Goal: Task Accomplishment & Management: Manage account settings

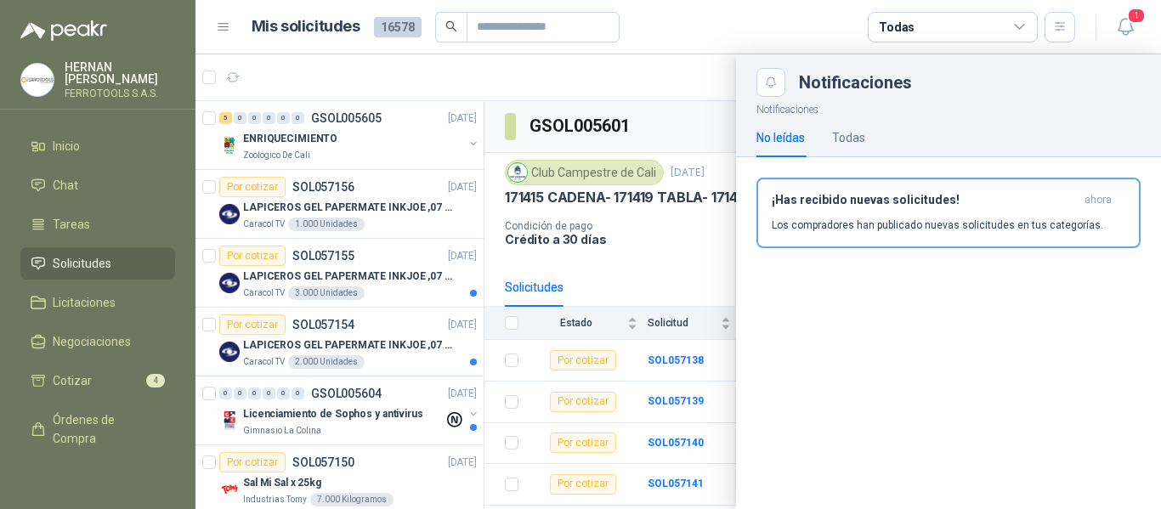
scroll to position [425, 0]
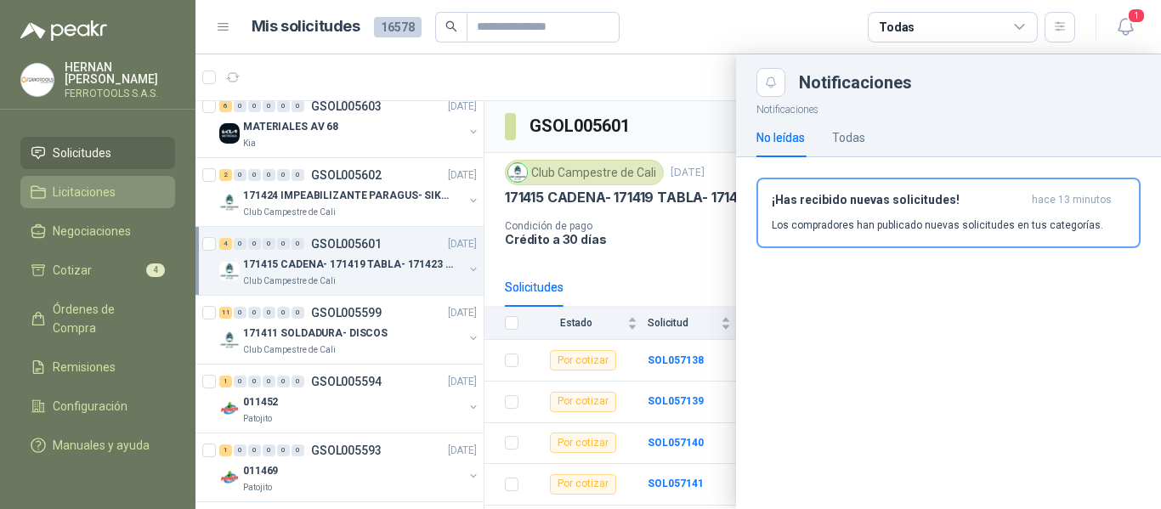
drag, startPoint x: 0, startPoint y: 0, endPoint x: 79, endPoint y: 169, distance: 186.8
click at [79, 183] on span "Licitaciones" at bounding box center [84, 192] width 63 height 19
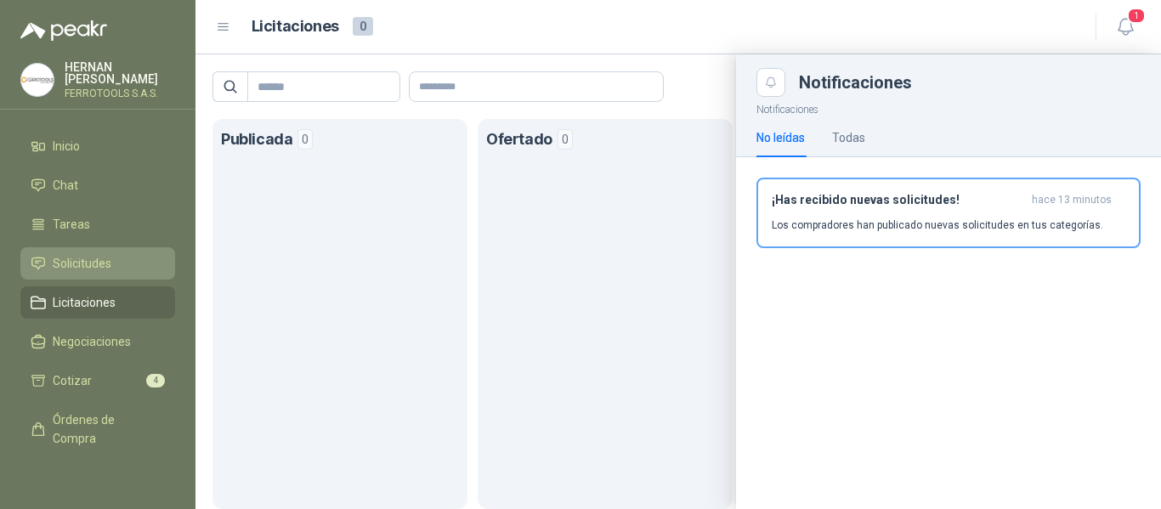
click at [88, 261] on span "Solicitudes" at bounding box center [82, 263] width 59 height 19
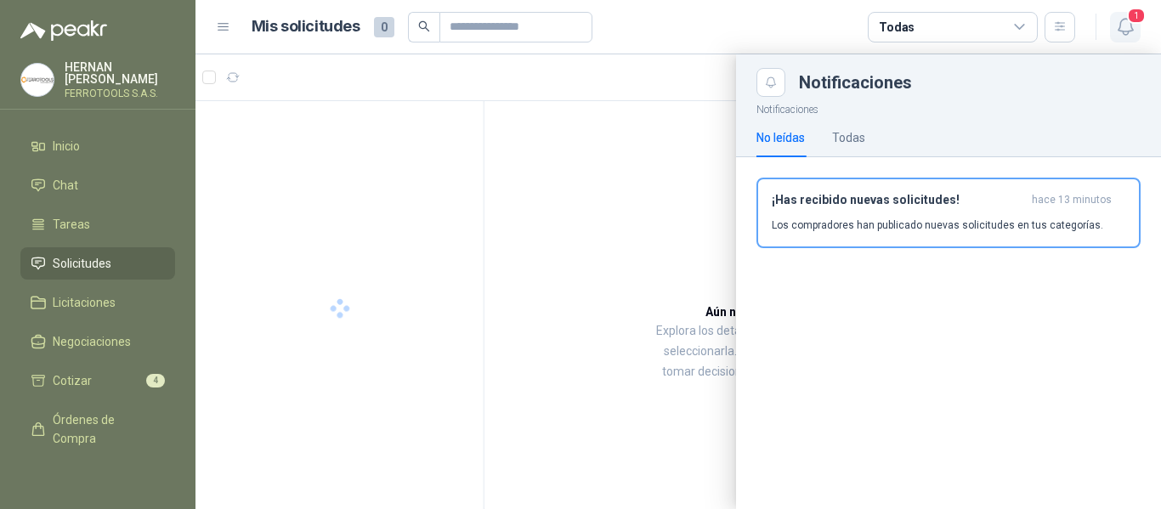
click at [1139, 26] on button "1" at bounding box center [1125, 27] width 31 height 31
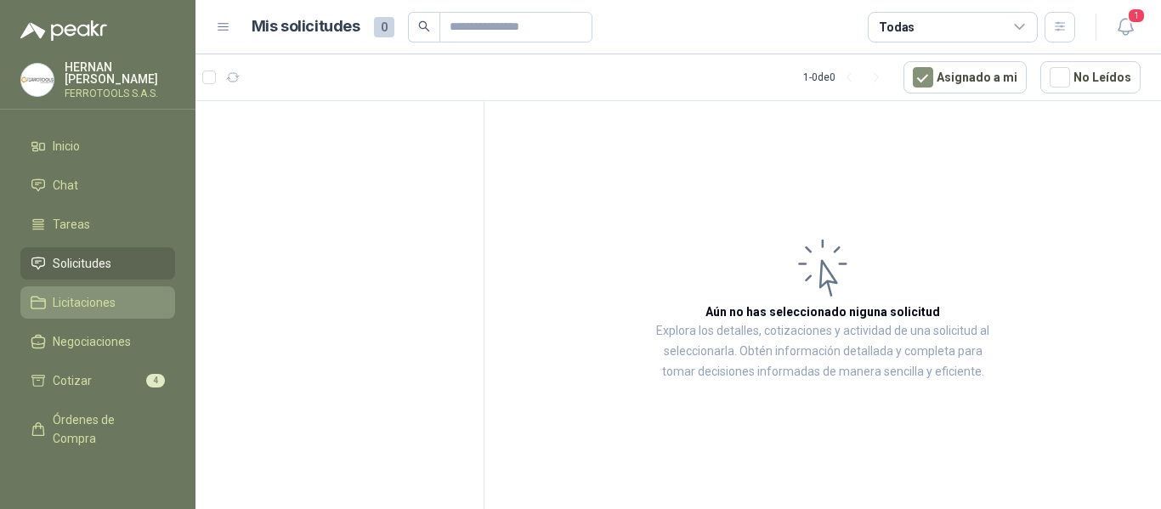
click at [76, 296] on span "Licitaciones" at bounding box center [84, 302] width 63 height 19
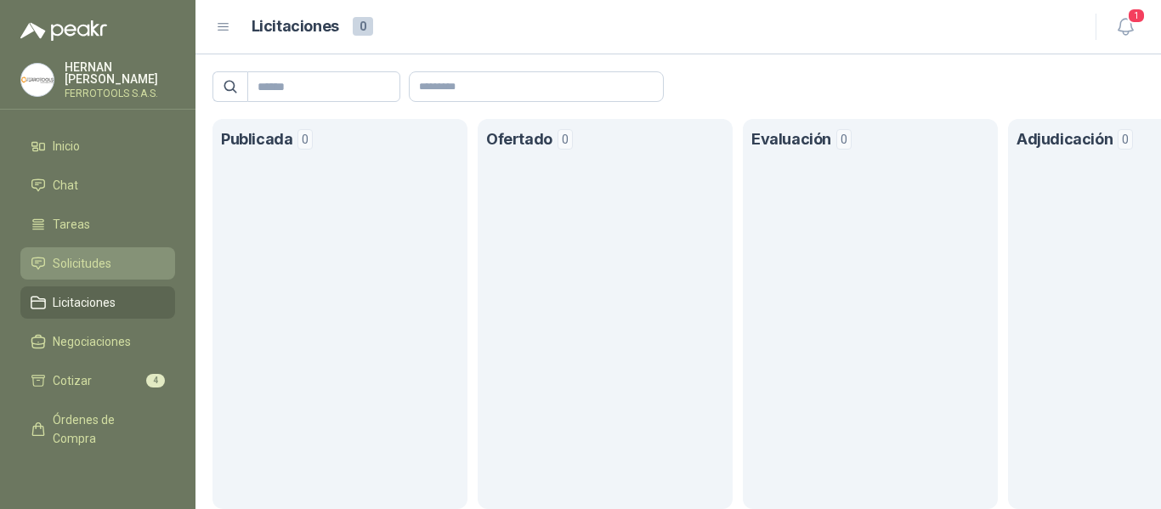
click at [94, 265] on span "Solicitudes" at bounding box center [82, 263] width 59 height 19
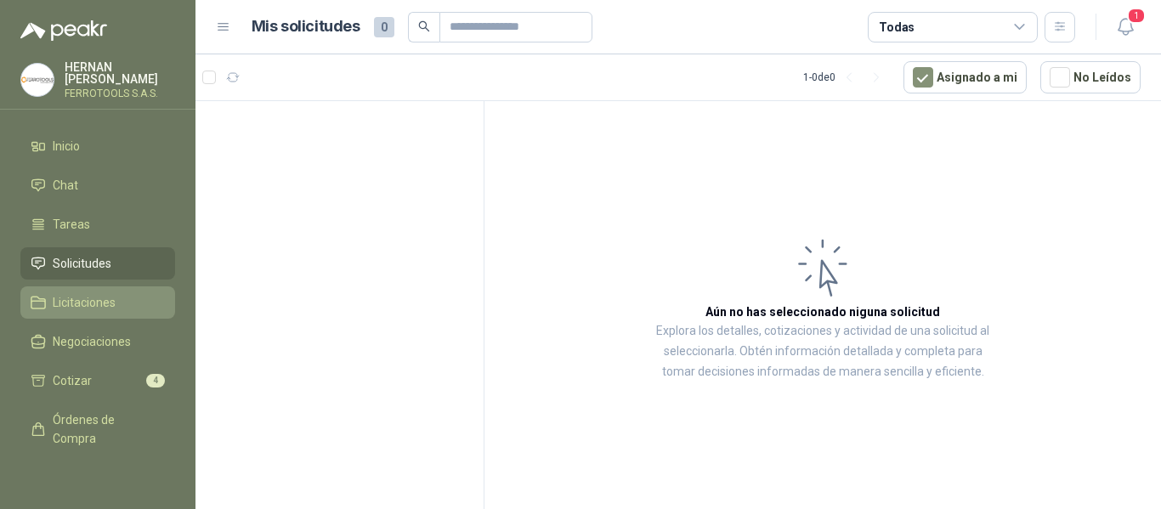
click at [94, 297] on span "Licitaciones" at bounding box center [84, 302] width 63 height 19
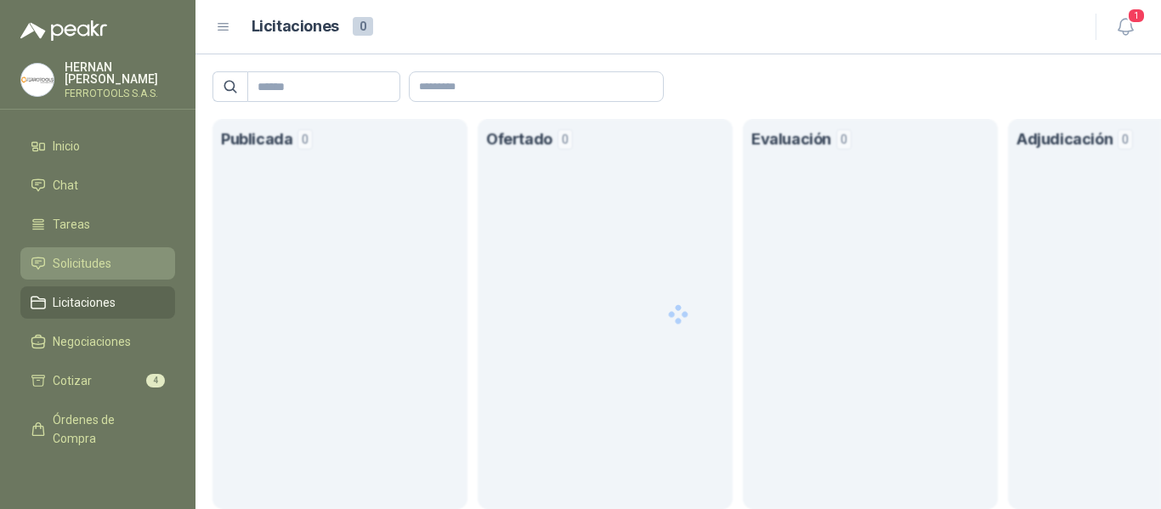
click at [77, 257] on span "Solicitudes" at bounding box center [82, 263] width 59 height 19
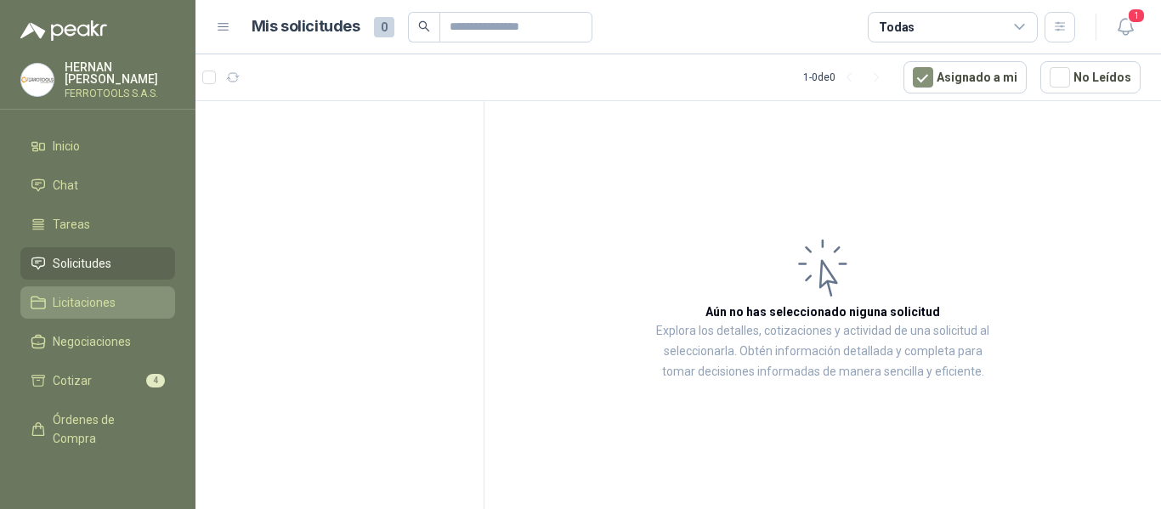
click at [77, 299] on span "Licitaciones" at bounding box center [84, 302] width 63 height 19
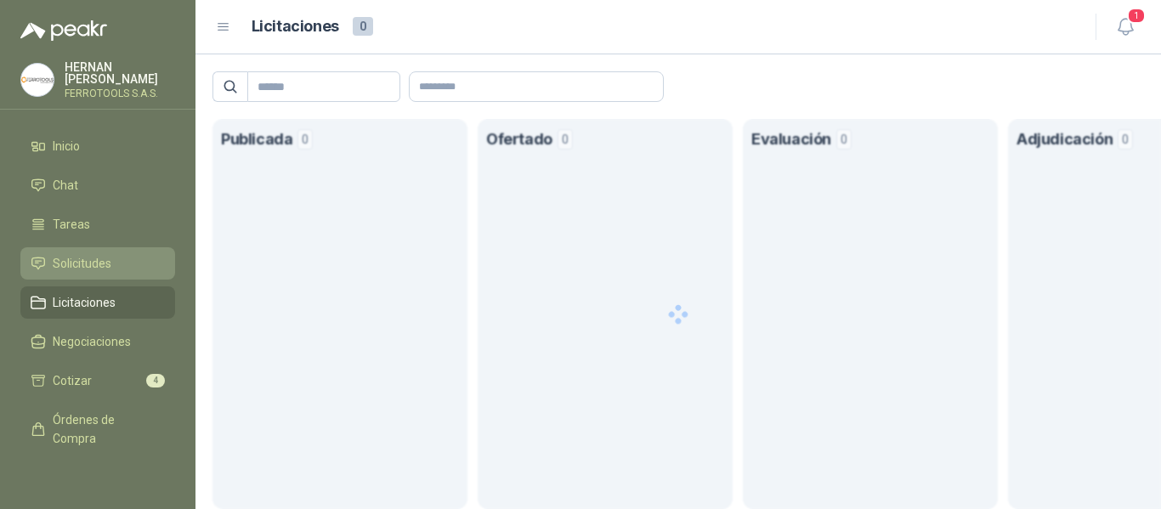
click at [81, 261] on span "Solicitudes" at bounding box center [82, 263] width 59 height 19
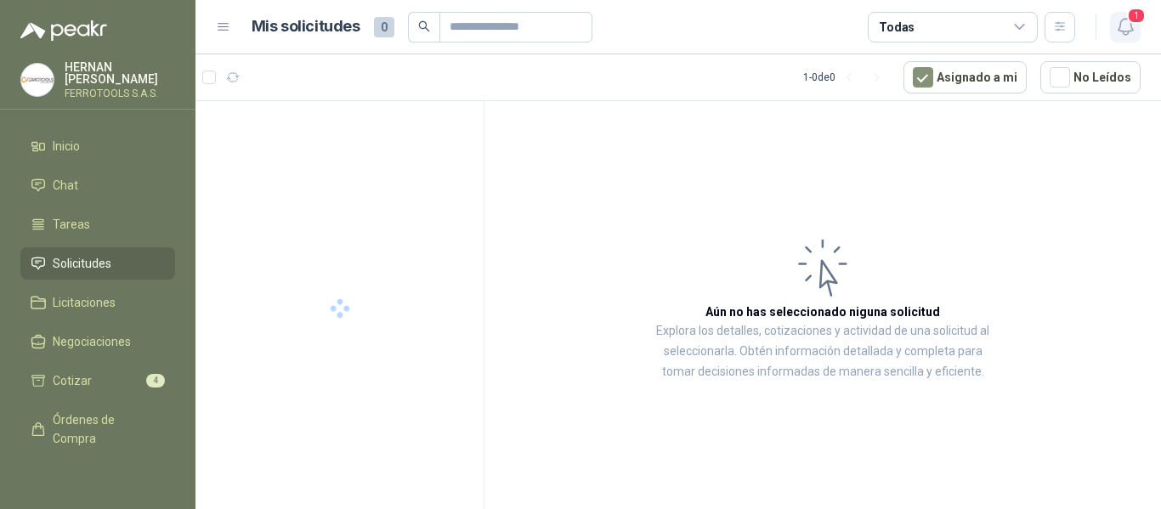
click at [1127, 26] on icon "button" at bounding box center [1125, 26] width 21 height 21
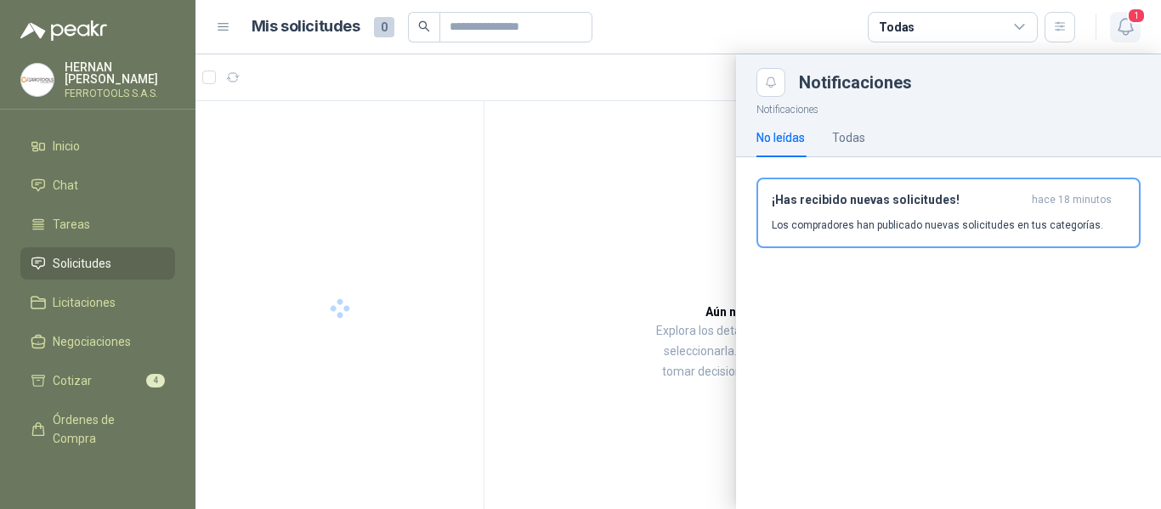
click at [1127, 26] on icon "button" at bounding box center [1125, 26] width 21 height 21
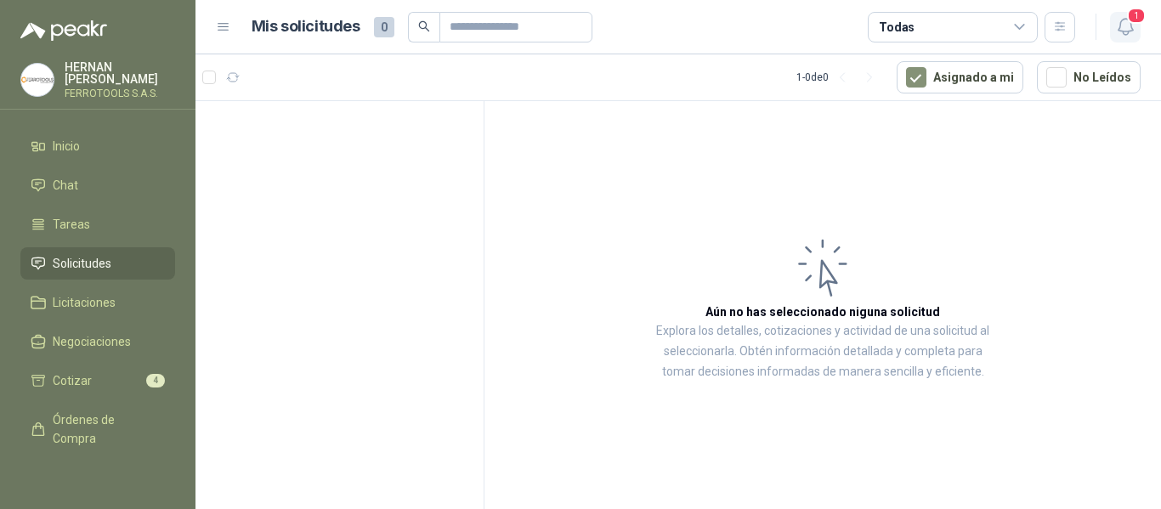
click at [1132, 30] on icon "button" at bounding box center [1125, 26] width 21 height 21
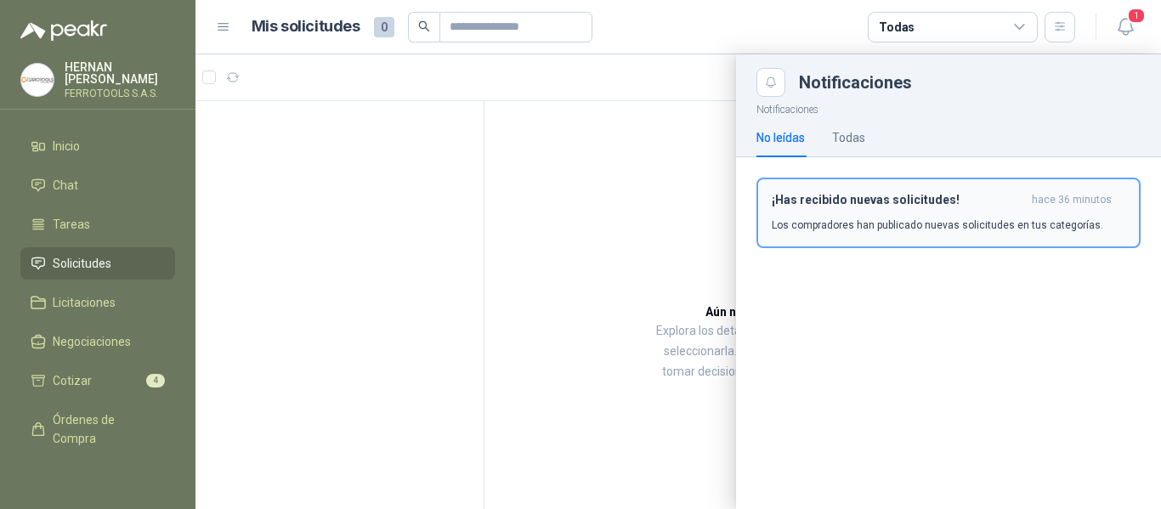
click at [880, 210] on div "¡Has recibido nuevas solicitudes! hace 36 minutos Los compradores han publicado…" at bounding box center [949, 213] width 354 height 40
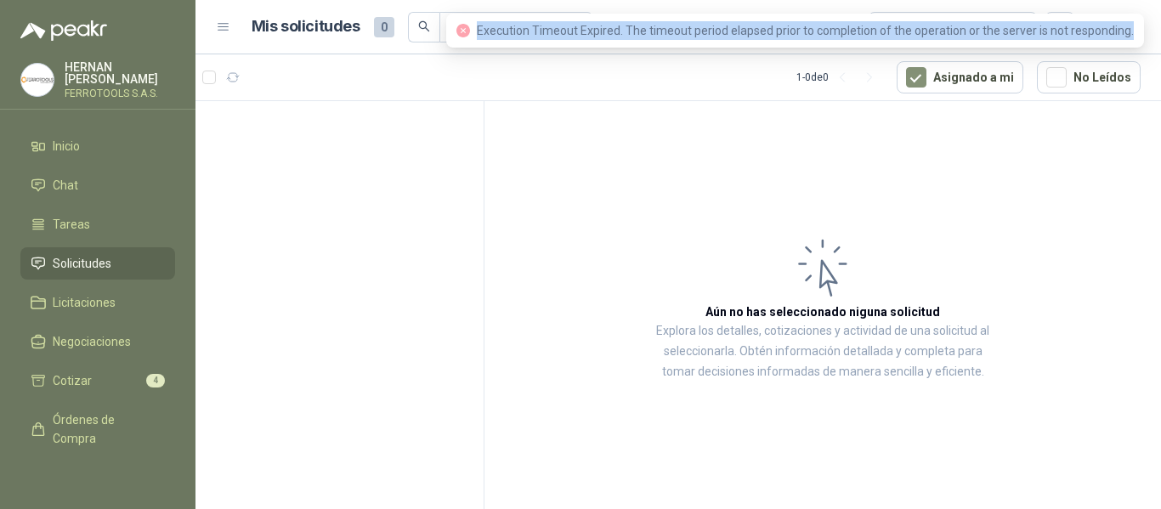
drag, startPoint x: 1137, startPoint y: 31, endPoint x: 465, endPoint y: 19, distance: 671.8
click at [465, 19] on div "Execution Timeout Expired. The timeout period elapsed prior to completion of th…" at bounding box center [795, 31] width 698 height 34
copy span "Execution Timeout Expired. The timeout period elapsed prior to completion of th…"
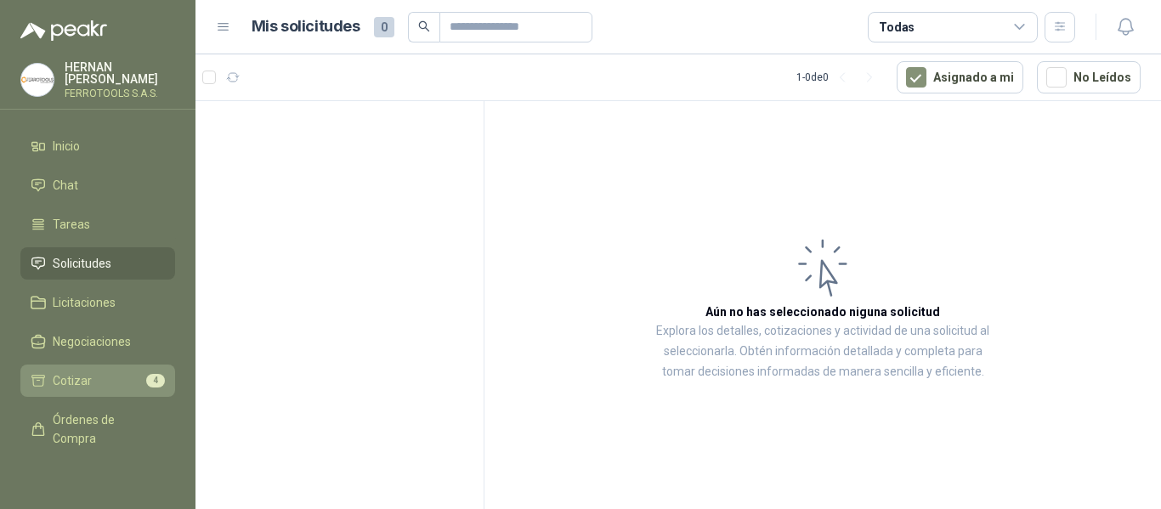
click at [99, 382] on li "Cotizar 4" at bounding box center [98, 381] width 134 height 19
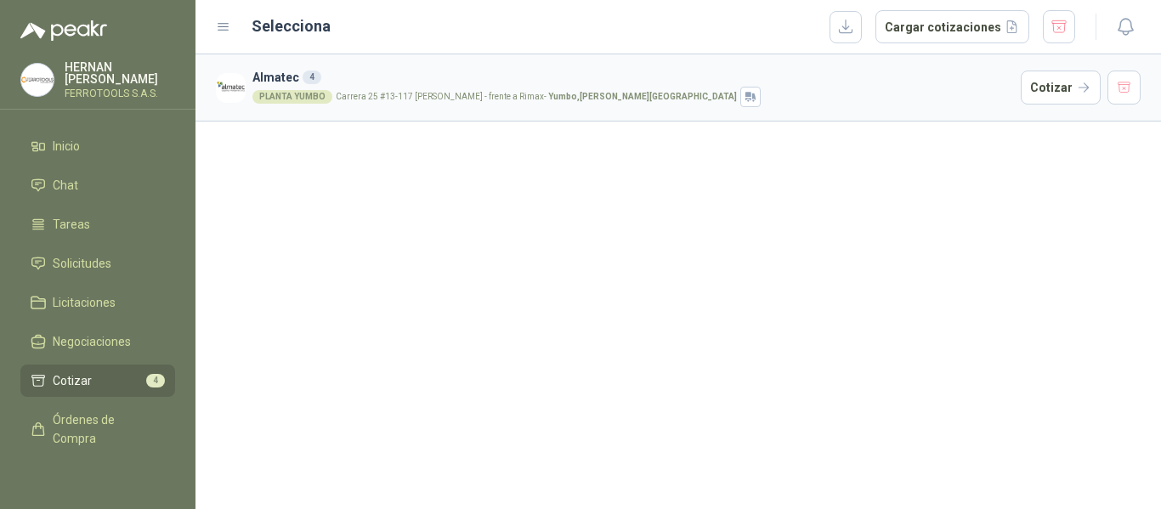
click at [823, 99] on div "PLANTA YUMBO Carrera 25 #13-117 Cencar Yumbo - frente a Rimax - Yumbo , Valle d…" at bounding box center [634, 97] width 762 height 20
click at [1045, 87] on button "Cotizar" at bounding box center [1061, 88] width 80 height 34
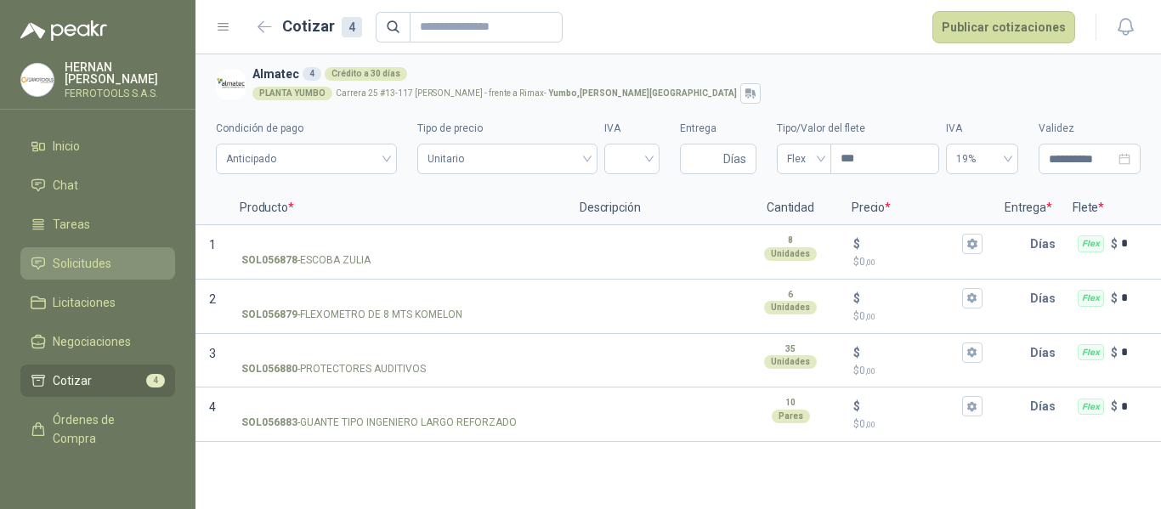
click at [108, 254] on span "Solicitudes" at bounding box center [82, 263] width 59 height 19
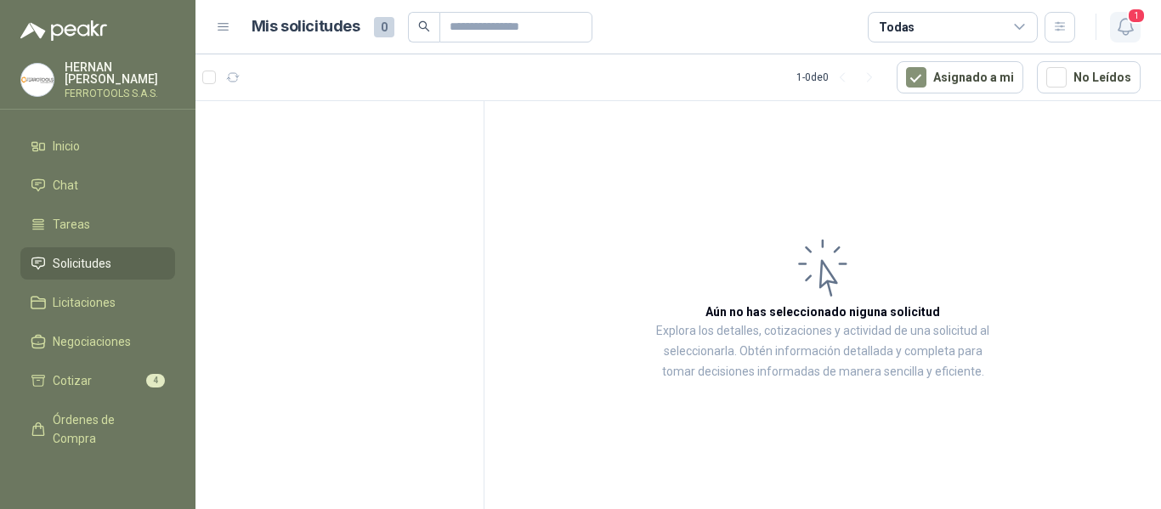
click at [1127, 21] on span "1" at bounding box center [1136, 16] width 19 height 16
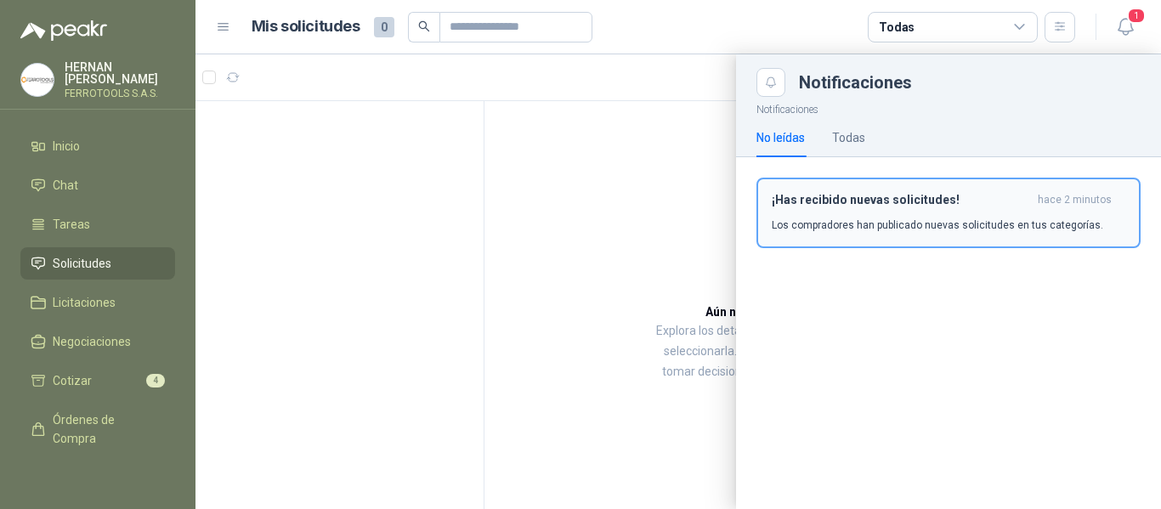
click at [930, 230] on p "Los compradores han publicado nuevas solicitudes en tus categorías." at bounding box center [938, 225] width 332 height 15
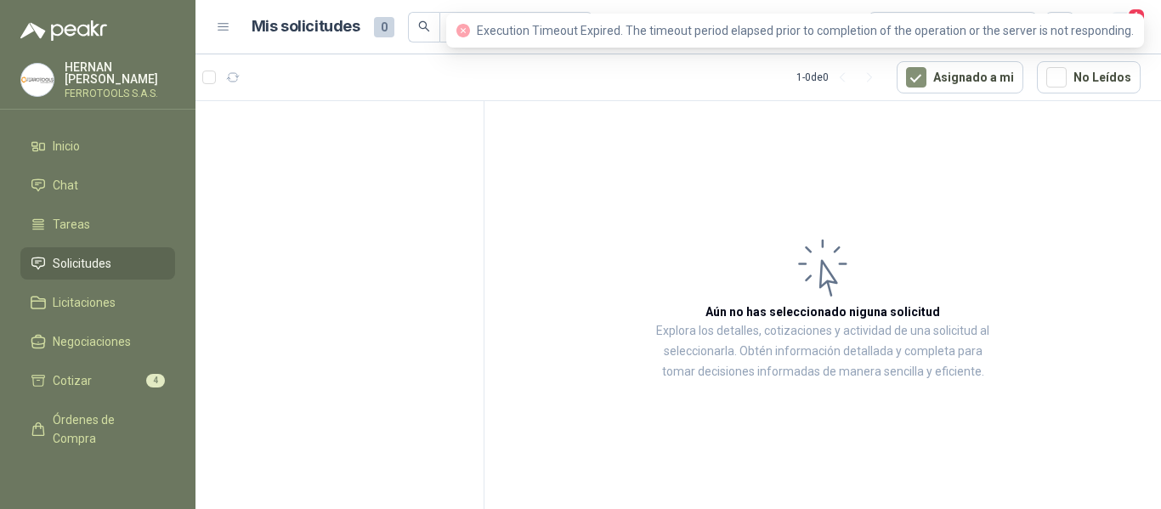
click at [1122, 20] on div "Execution Timeout Expired. The timeout period elapsed prior to completion of th…" at bounding box center [795, 31] width 698 height 34
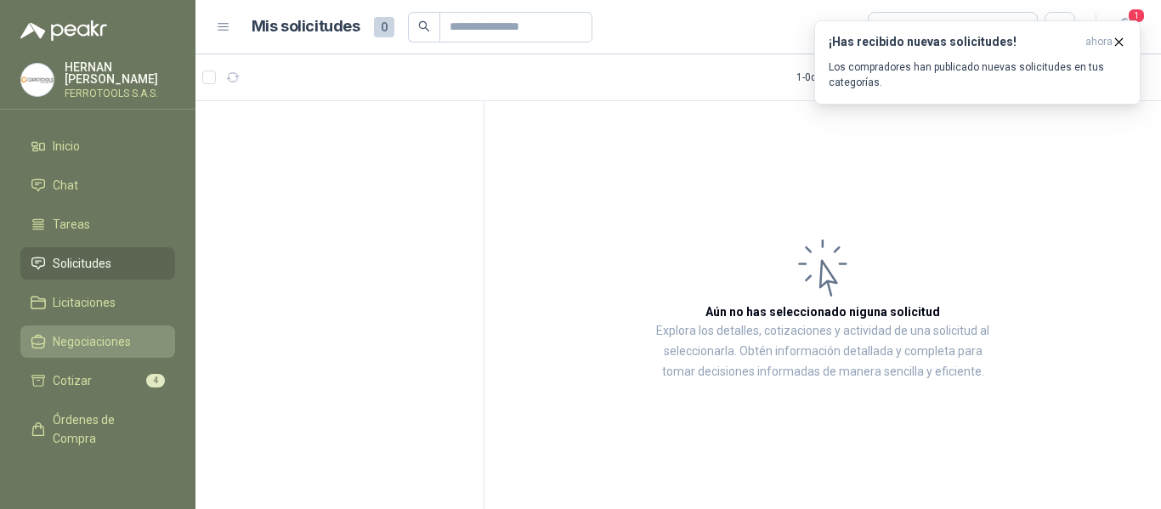
click at [51, 332] on li "Negociaciones" at bounding box center [98, 341] width 134 height 19
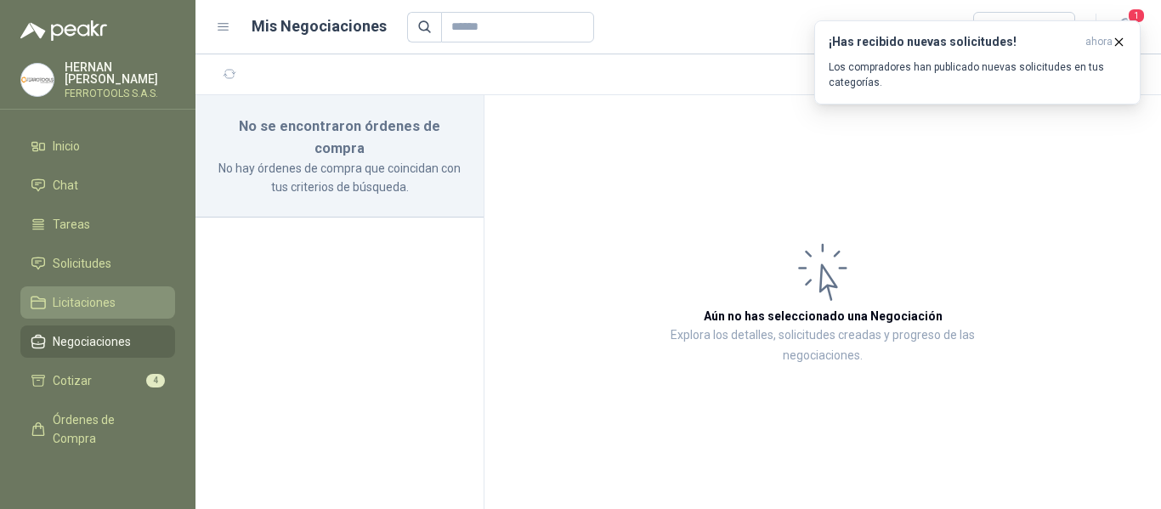
click at [64, 300] on span "Licitaciones" at bounding box center [84, 302] width 63 height 19
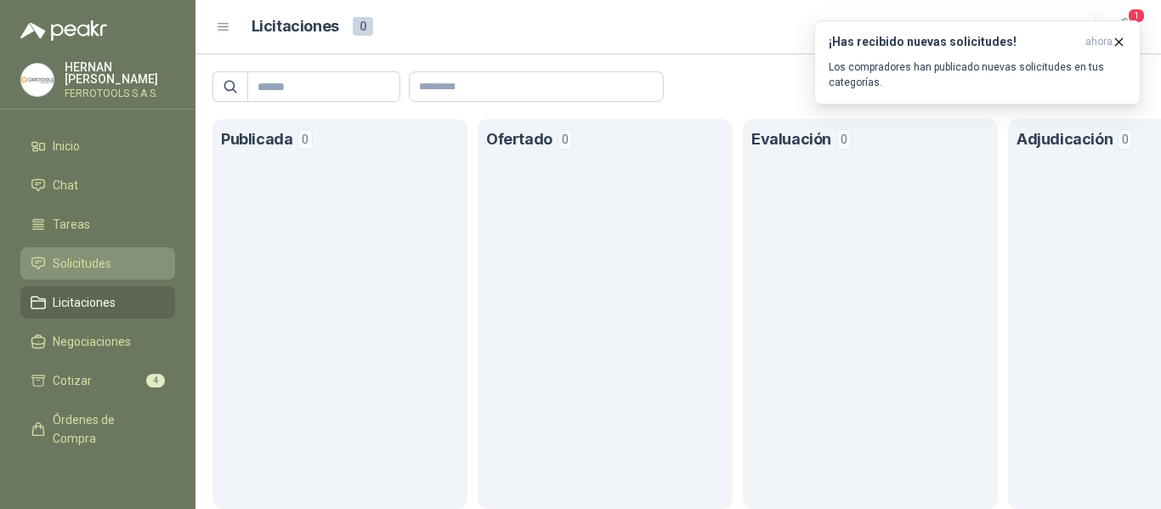
click at [82, 249] on link "Solicitudes" at bounding box center [97, 263] width 155 height 32
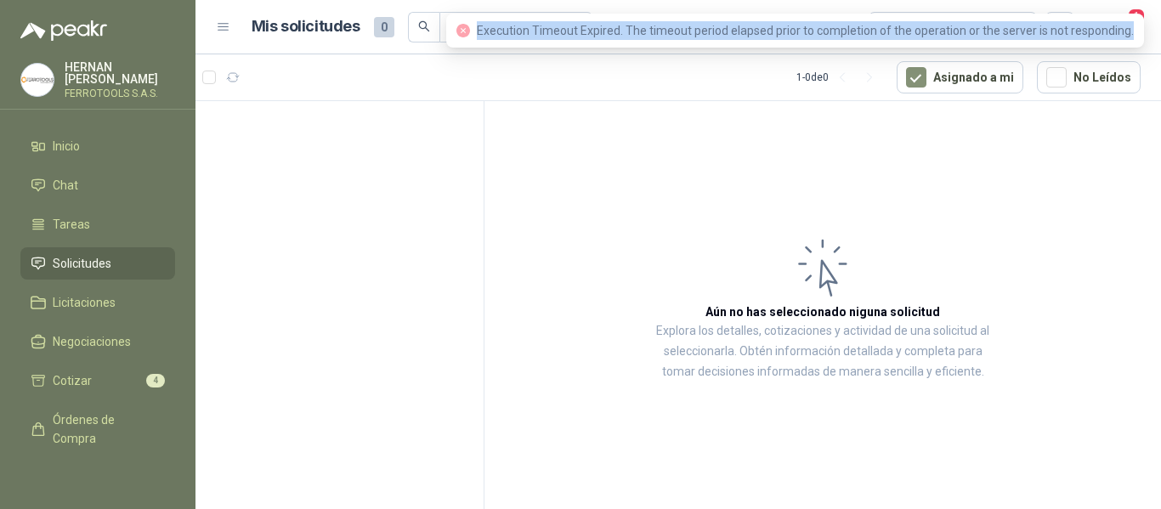
drag, startPoint x: 483, startPoint y: 32, endPoint x: 1136, endPoint y: 36, distance: 653.0
click at [1136, 36] on div "Execution Timeout Expired. The timeout period elapsed prior to completion of th…" at bounding box center [795, 31] width 698 height 34
copy span "Execution Timeout Expired. The timeout period elapsed prior to completion of th…"
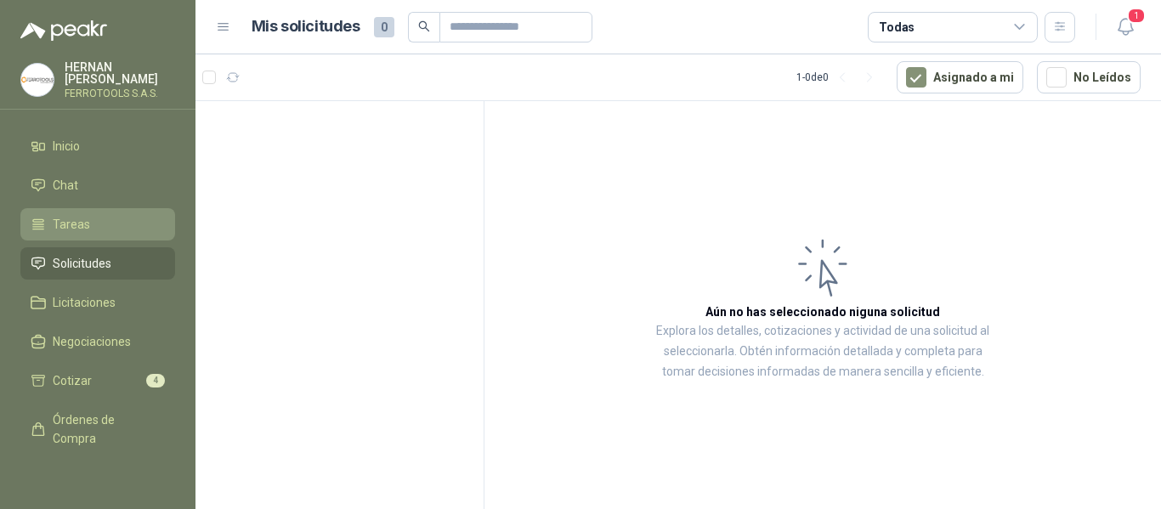
click at [71, 215] on span "Tareas" at bounding box center [71, 224] width 37 height 19
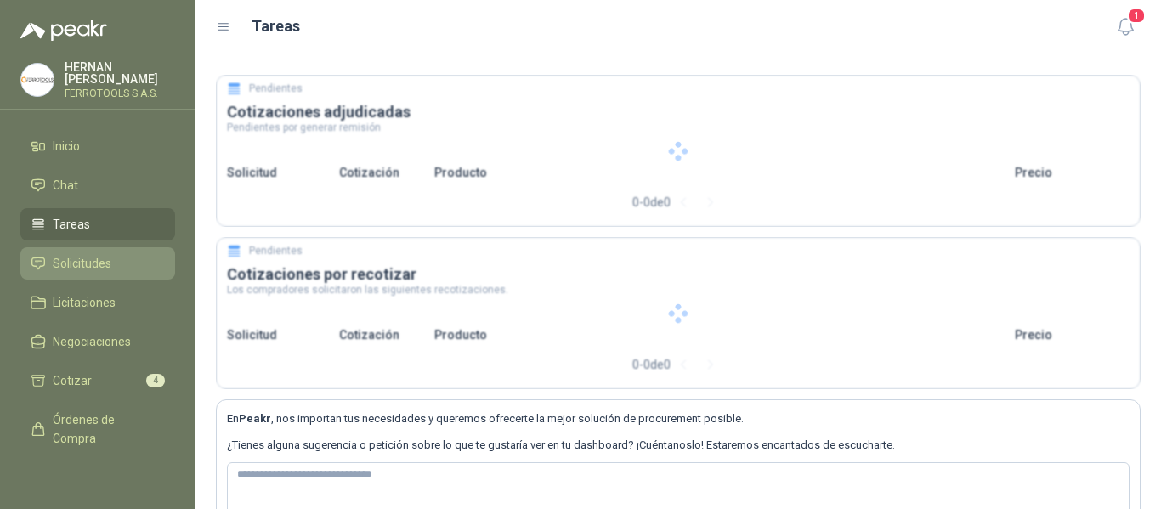
click at [80, 257] on span "Solicitudes" at bounding box center [82, 263] width 59 height 19
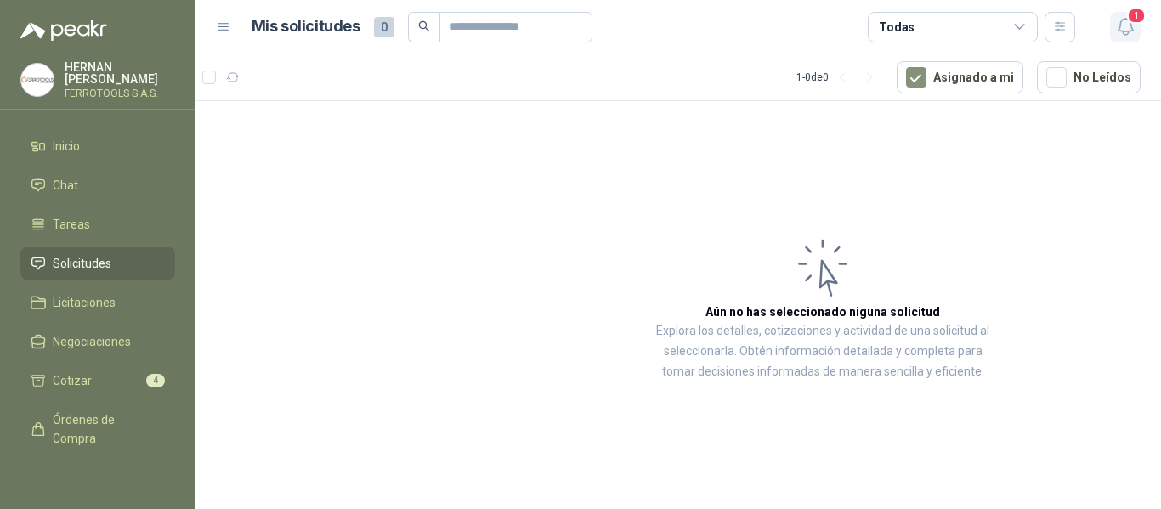
click at [1128, 39] on button "1" at bounding box center [1125, 27] width 31 height 31
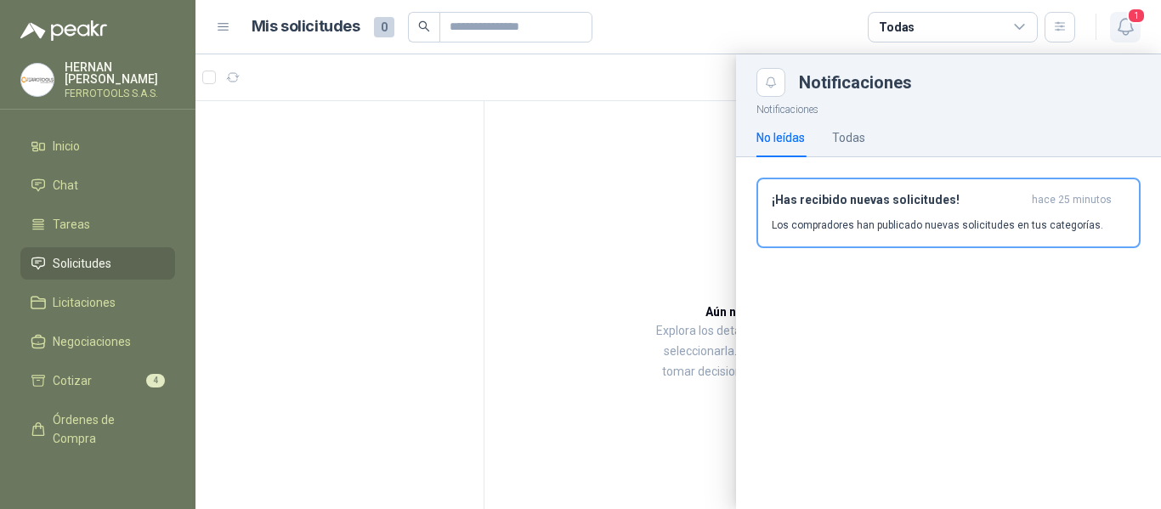
click at [1128, 39] on button "1" at bounding box center [1125, 27] width 31 height 31
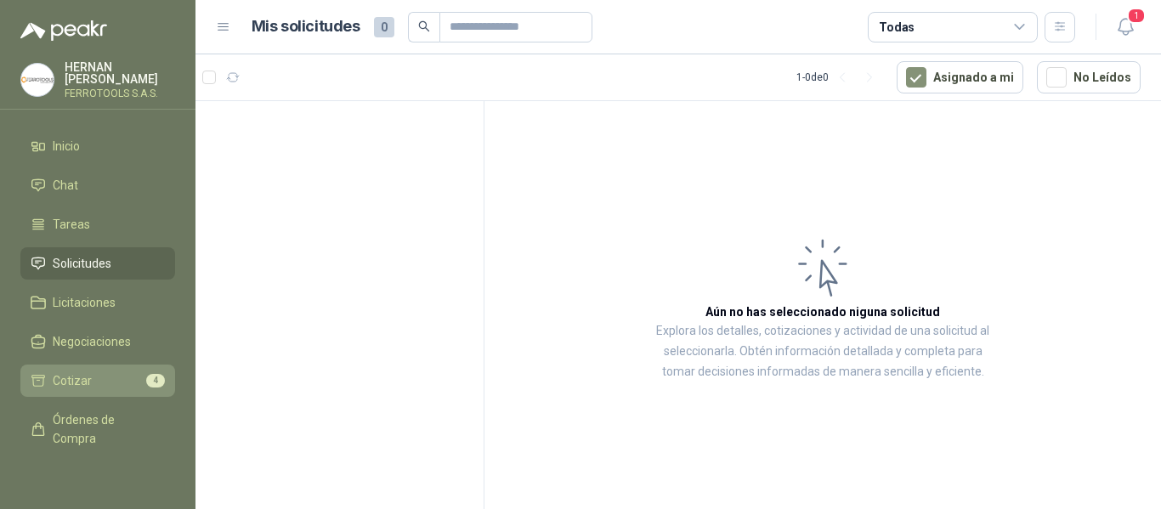
click at [111, 384] on li "Cotizar 4" at bounding box center [98, 381] width 134 height 19
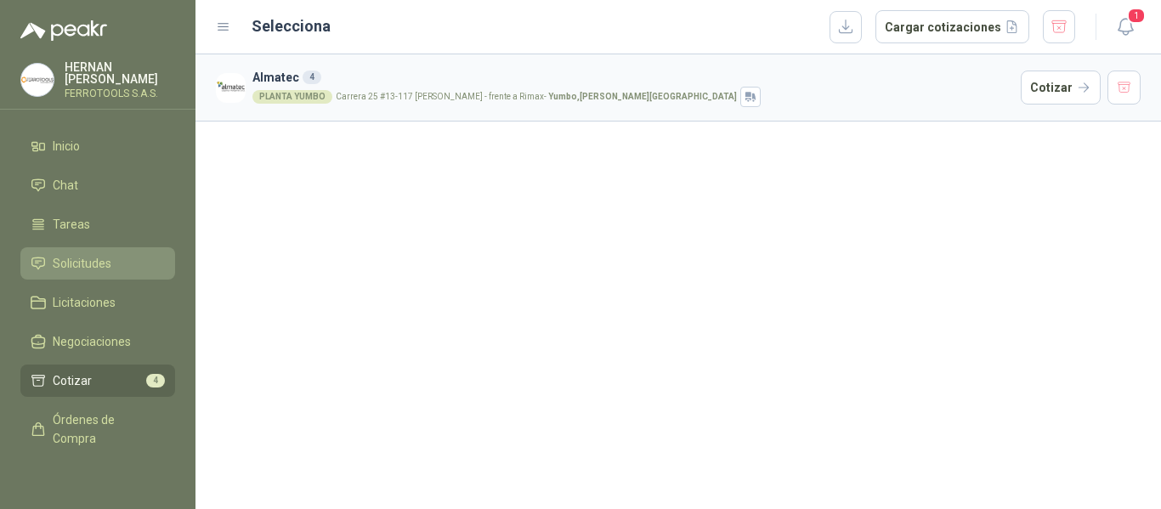
click at [93, 257] on span "Solicitudes" at bounding box center [82, 263] width 59 height 19
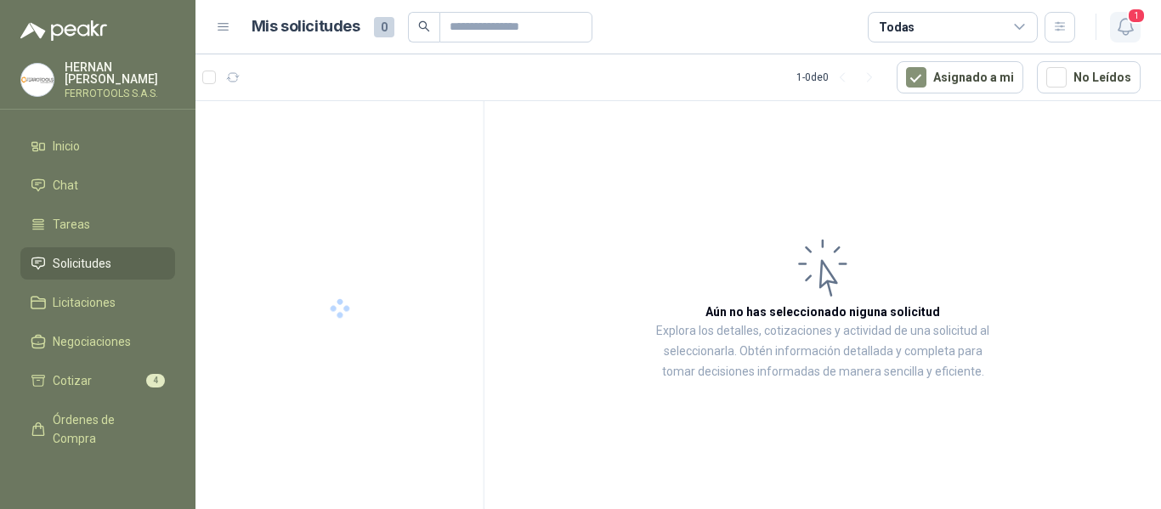
click at [1127, 30] on icon "button" at bounding box center [1125, 26] width 21 height 21
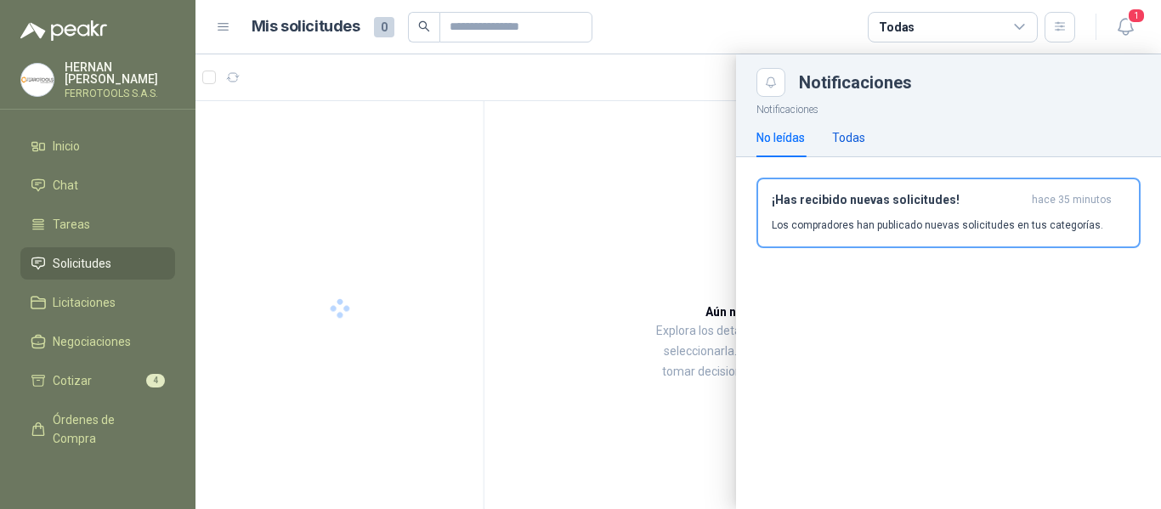
click at [856, 138] on div "Todas" at bounding box center [848, 137] width 33 height 19
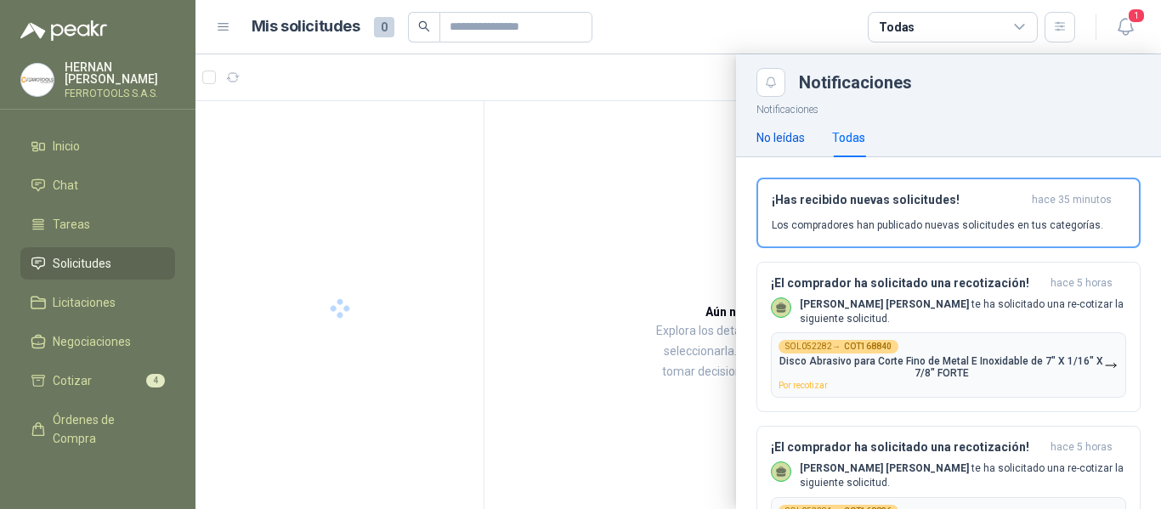
click at [798, 137] on div "No leídas" at bounding box center [781, 137] width 48 height 19
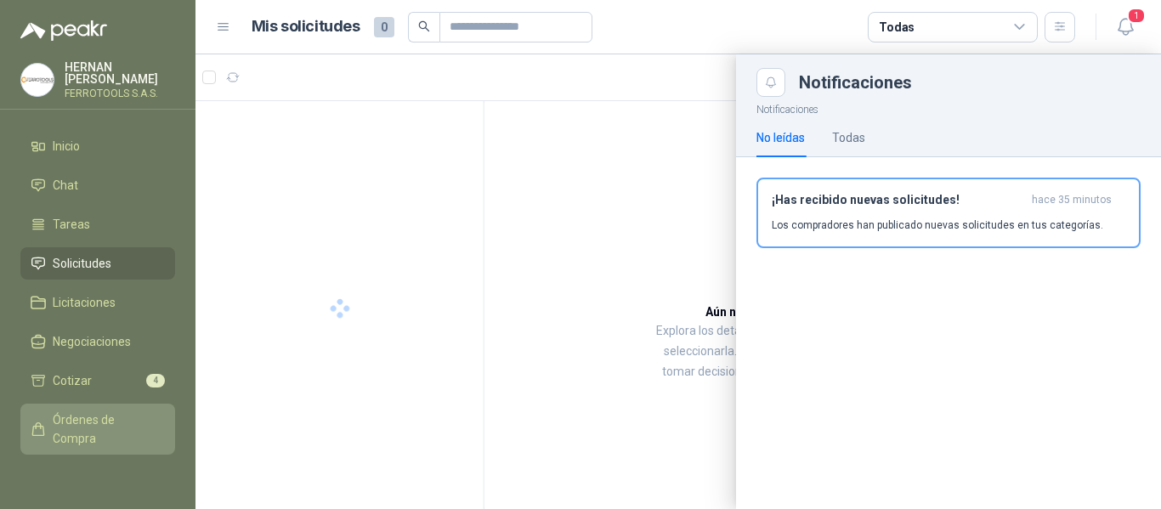
click at [76, 413] on span "Órdenes de Compra" at bounding box center [106, 429] width 106 height 37
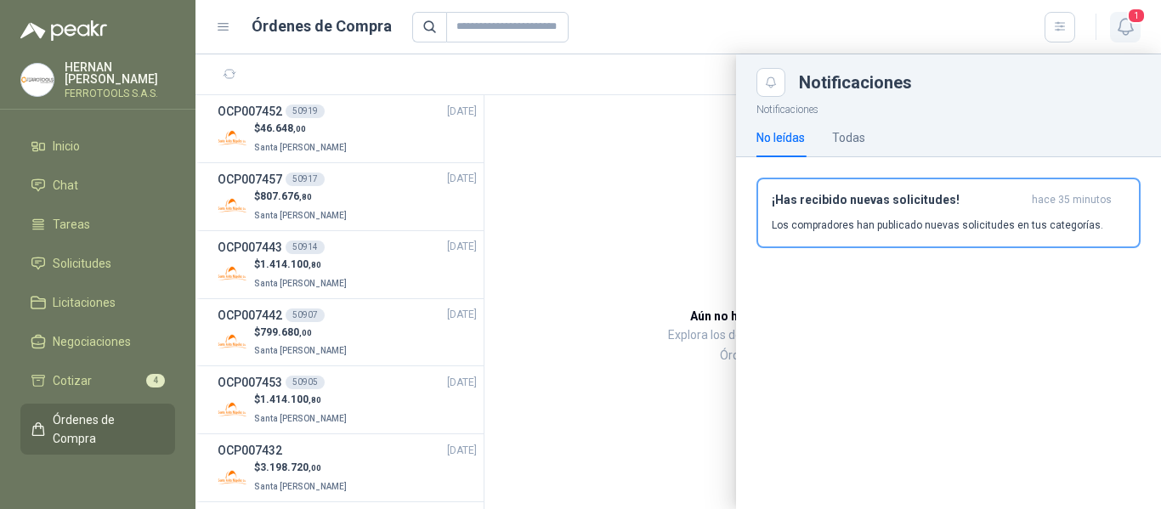
click at [1134, 32] on icon "button" at bounding box center [1125, 26] width 21 height 21
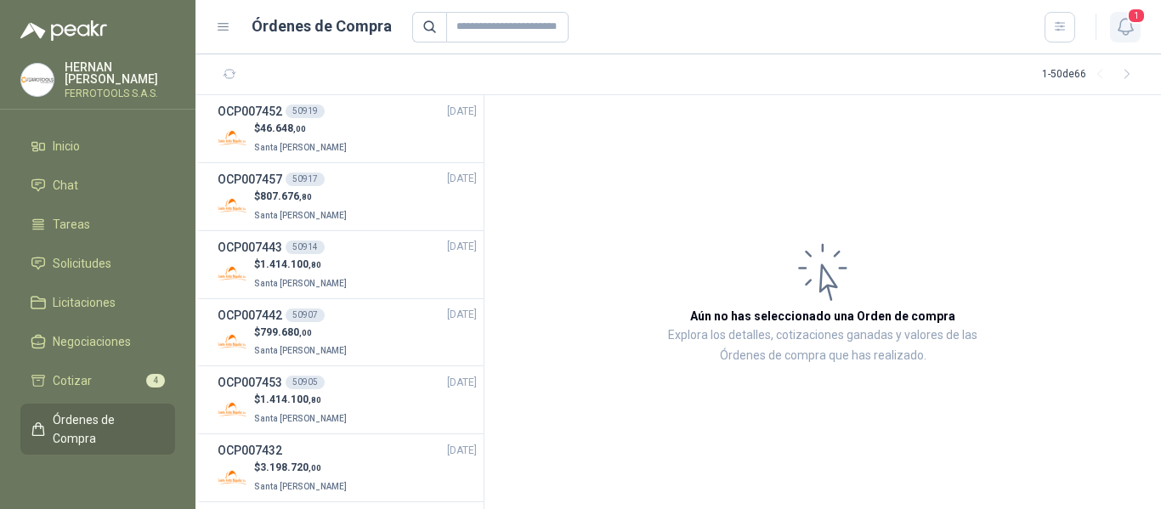
click at [1120, 37] on button "1" at bounding box center [1125, 27] width 31 height 31
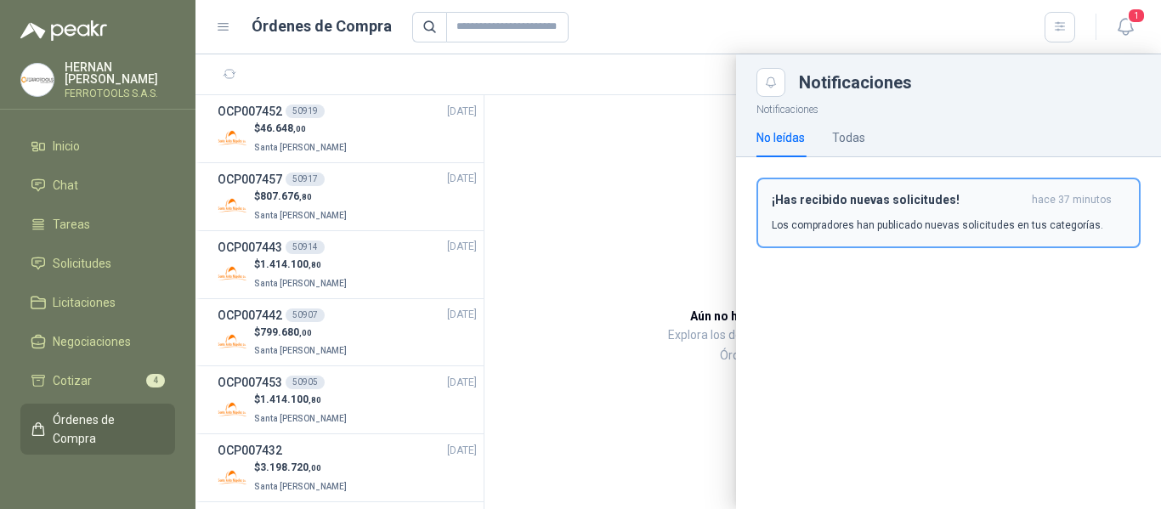
click at [942, 237] on button "¡Has recibido nuevas solicitudes! hace 37 minutos Los compradores han publicado…" at bounding box center [949, 213] width 384 height 71
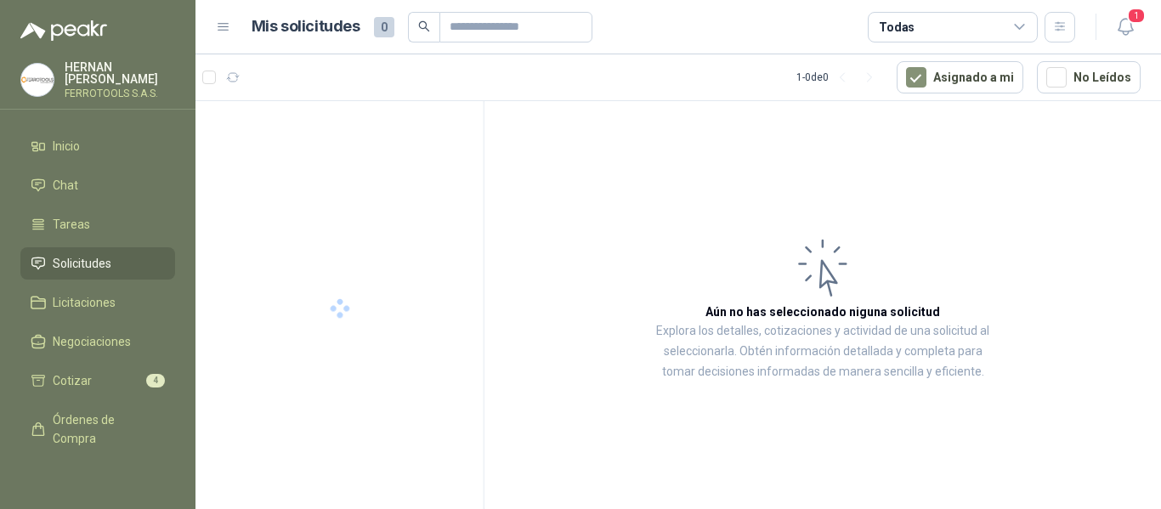
click at [562, 344] on article "Aún no has seleccionado niguna solicitud Explora los detalles, cotizaciones y a…" at bounding box center [823, 308] width 677 height 414
click at [1126, 26] on icon "button" at bounding box center [1125, 26] width 21 height 21
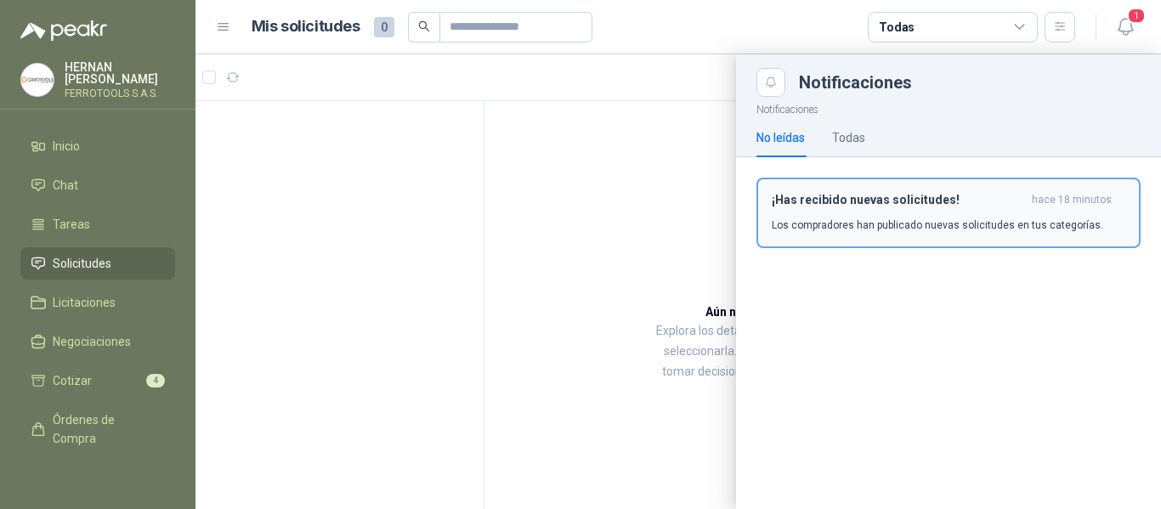
click at [951, 207] on div "¡Has recibido nuevas solicitudes! hace 18 minutos Los compradores han publicado…" at bounding box center [949, 213] width 354 height 40
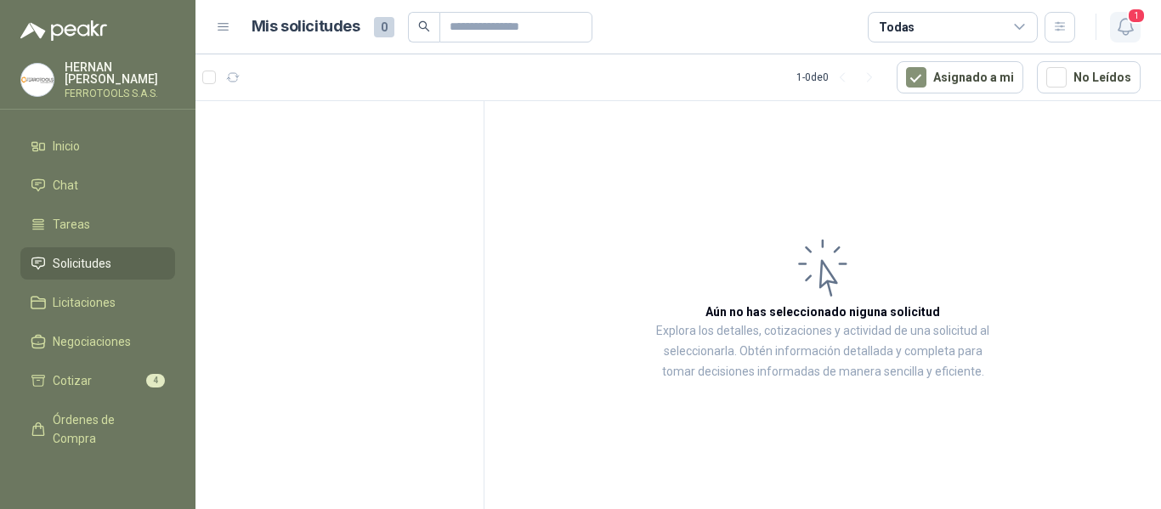
click at [1127, 23] on icon "button" at bounding box center [1125, 26] width 21 height 21
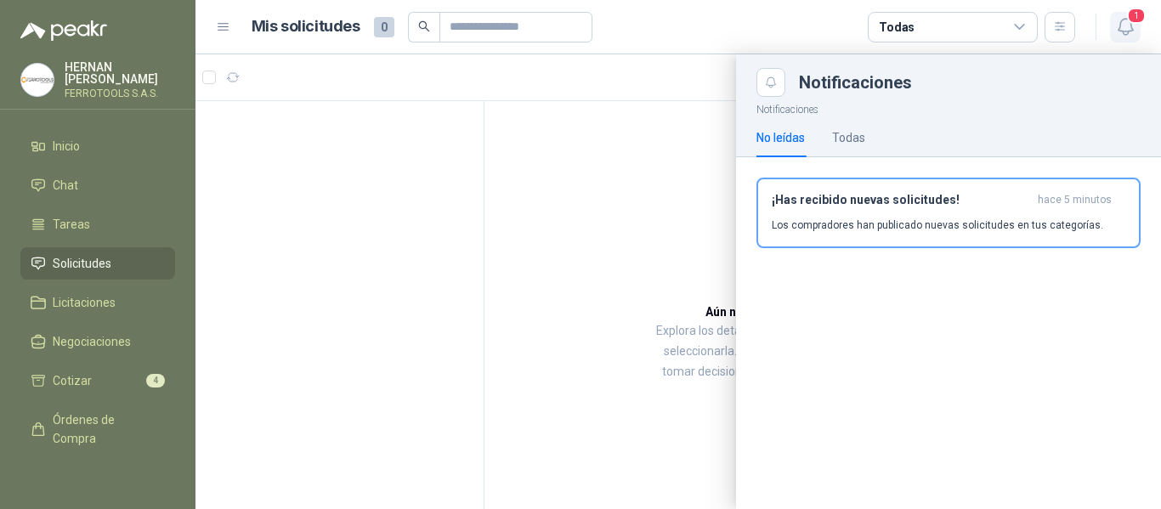
click at [1127, 23] on icon "button" at bounding box center [1125, 26] width 21 height 21
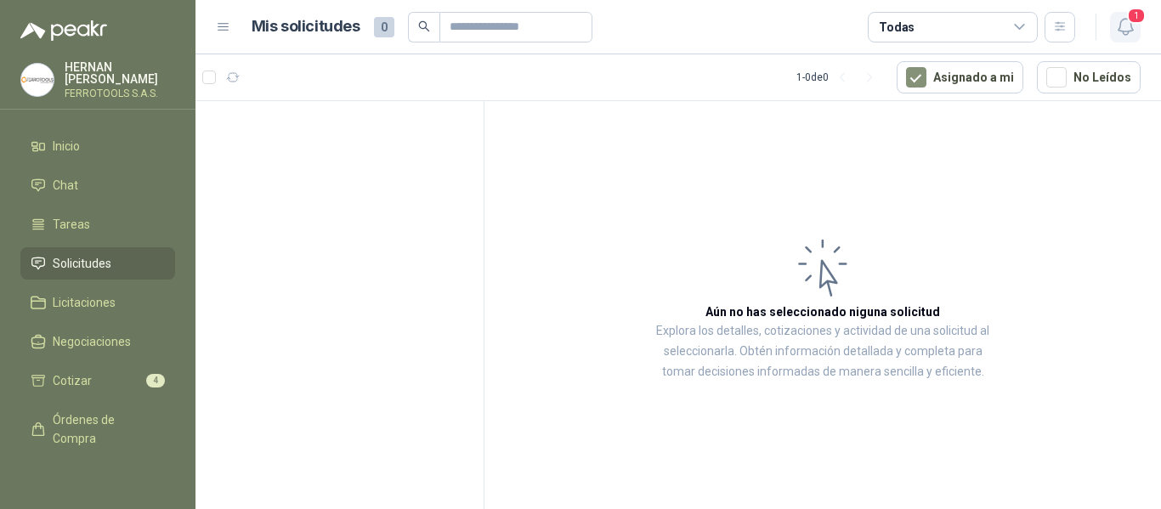
click at [1121, 36] on icon "button" at bounding box center [1125, 26] width 21 height 21
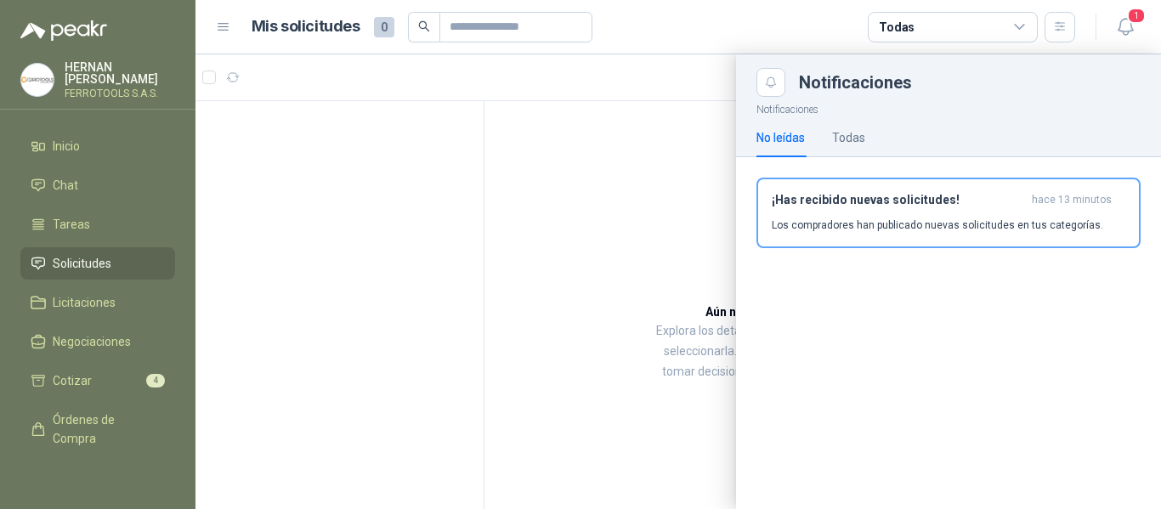
click at [343, 349] on div at bounding box center [679, 281] width 966 height 455
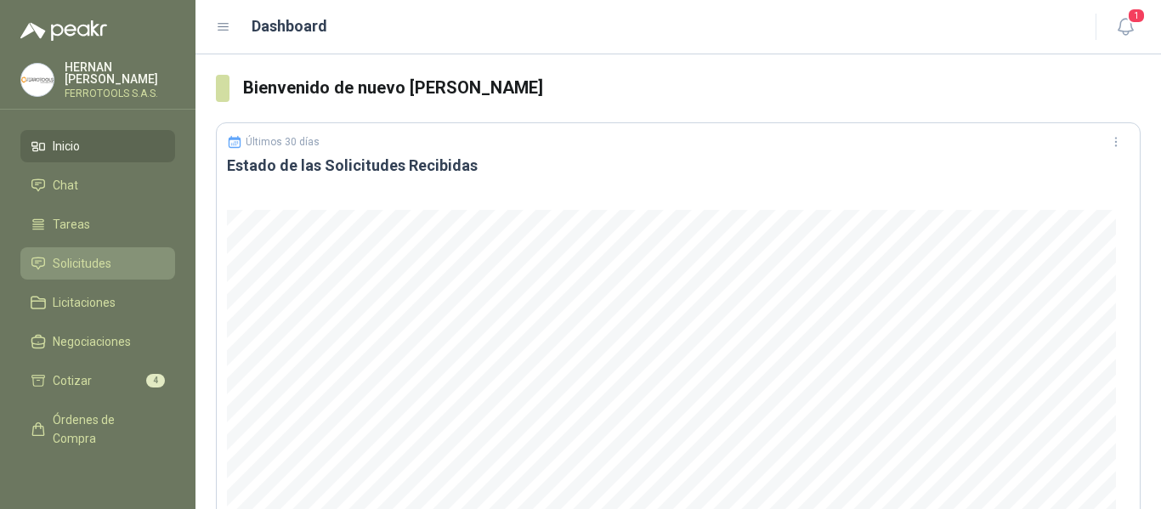
click at [96, 264] on span "Solicitudes" at bounding box center [82, 263] width 59 height 19
